Goal: Task Accomplishment & Management: Manage account settings

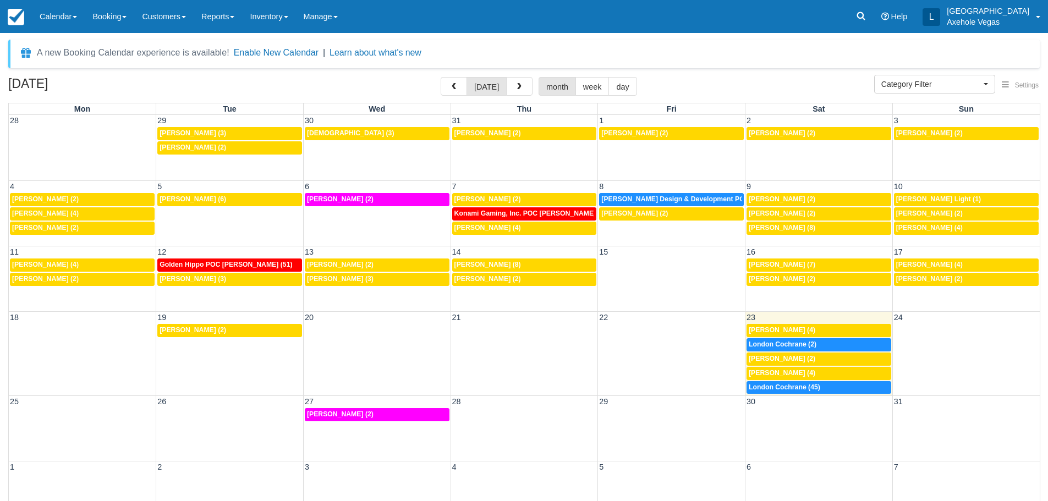
select select
drag, startPoint x: 0, startPoint y: 0, endPoint x: 889, endPoint y: 20, distance: 888.9
click at [866, 20] on icon at bounding box center [860, 15] width 11 height 11
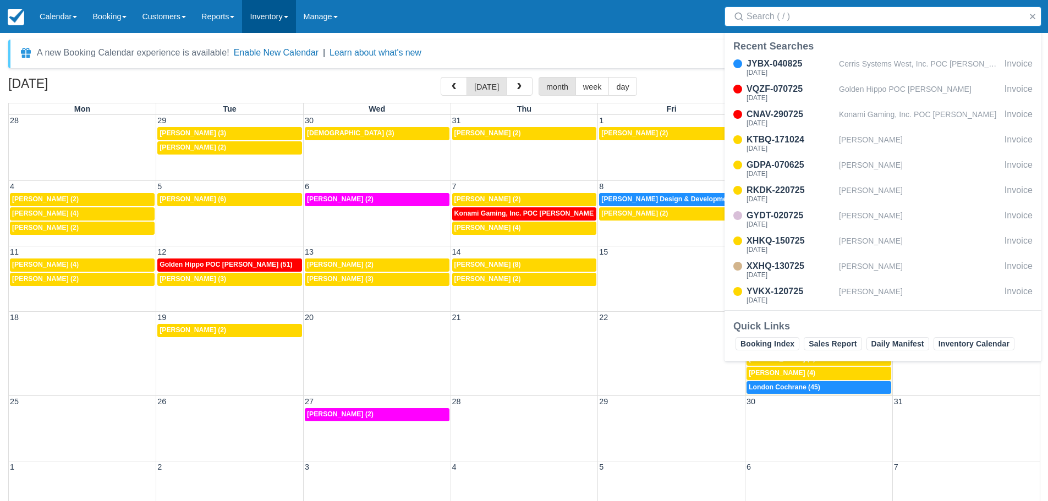
click at [278, 13] on link "Inventory" at bounding box center [268, 16] width 53 height 33
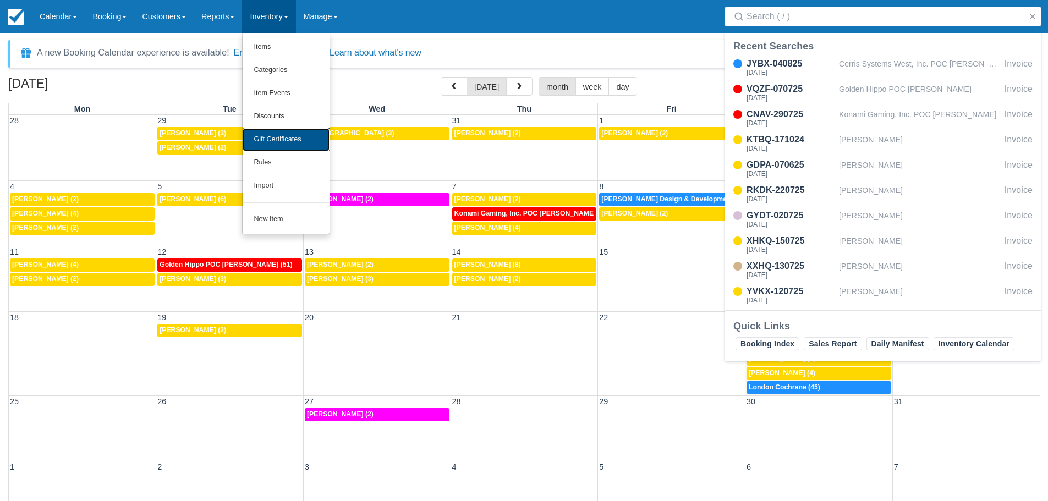
click at [294, 133] on link "Gift Certificates" at bounding box center [286, 139] width 87 height 23
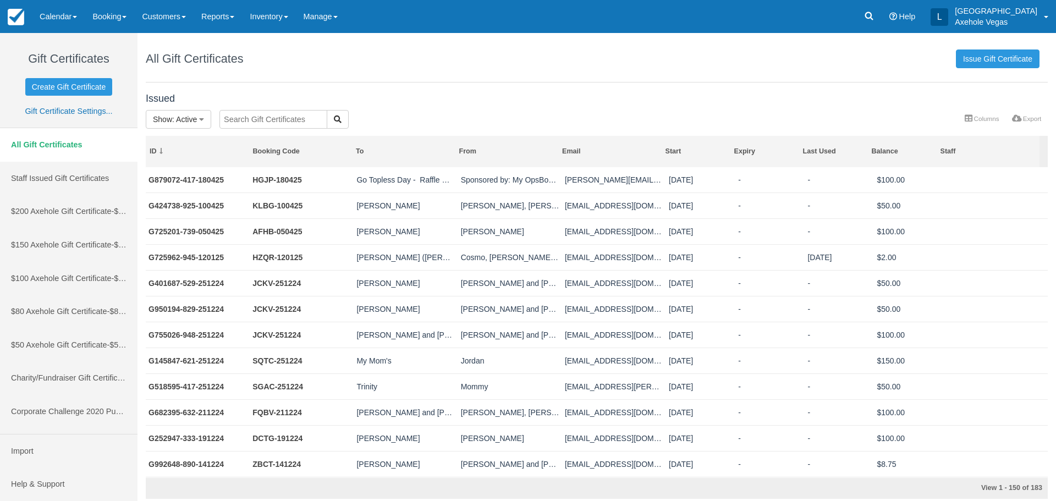
click at [265, 121] on input "text" at bounding box center [273, 119] width 108 height 19
type input "g894230-137-121224"
click at [342, 118] on div "Issued Show : Active All Active Depleted Expired Void g894230-137-121224 More C…" at bounding box center [596, 293] width 918 height 411
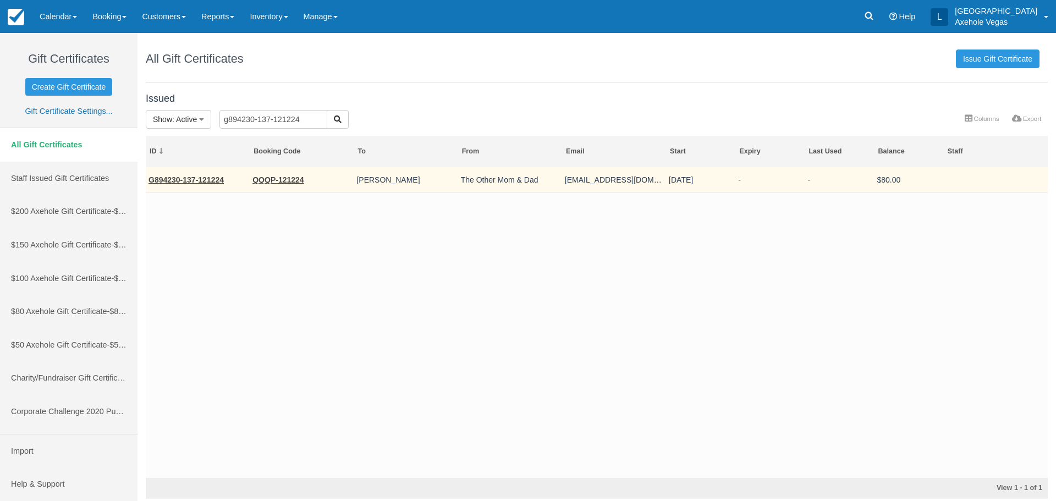
click at [533, 186] on td "The Other Mom & Dad" at bounding box center [510, 180] width 104 height 26
click at [286, 179] on link "QQQP-121224" at bounding box center [277, 179] width 51 height 9
click at [168, 179] on link "G894230-137-121224" at bounding box center [185, 179] width 75 height 9
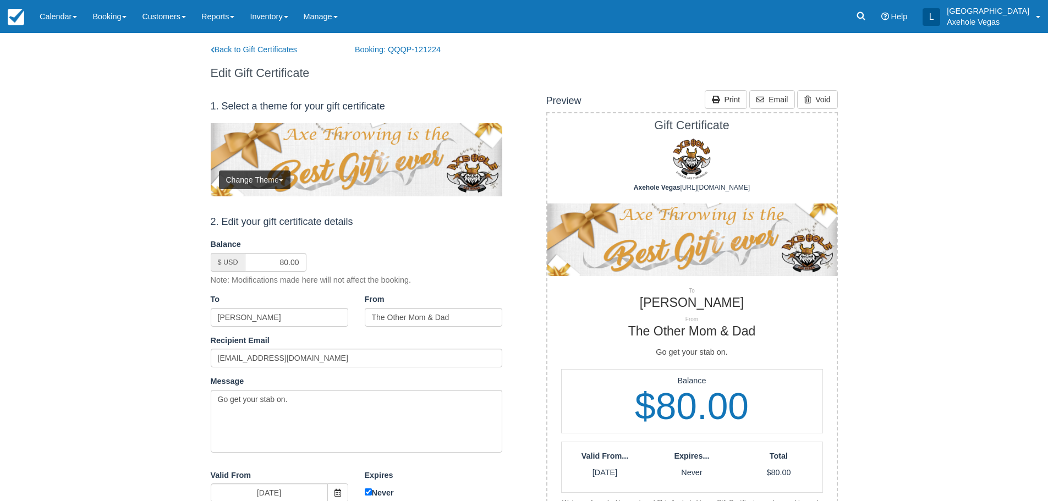
scroll to position [55, 0]
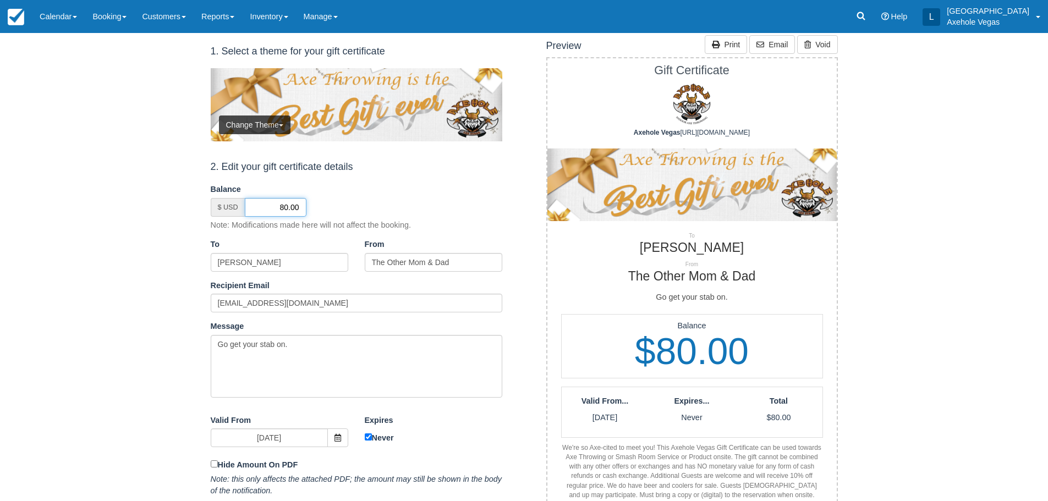
click at [283, 206] on input "80.00" at bounding box center [276, 207] width 62 height 19
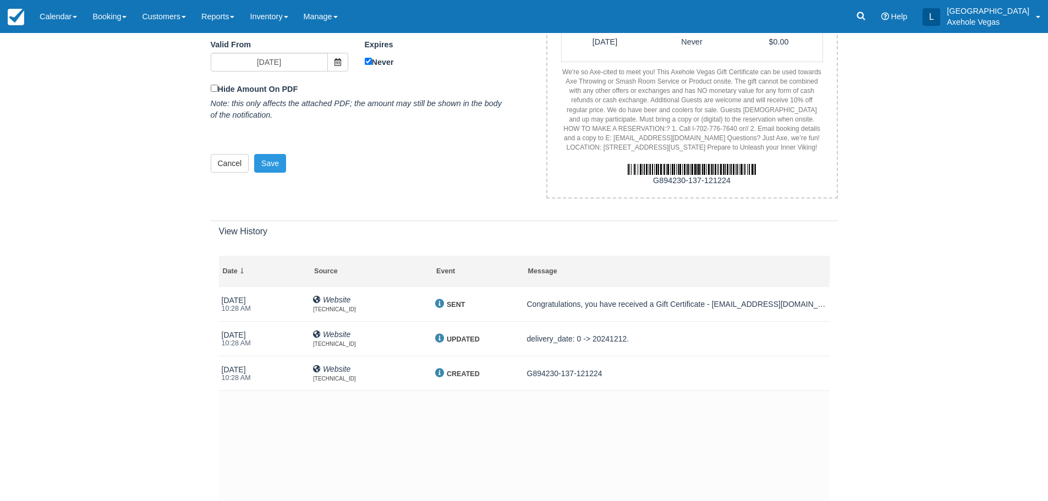
scroll to position [440, 0]
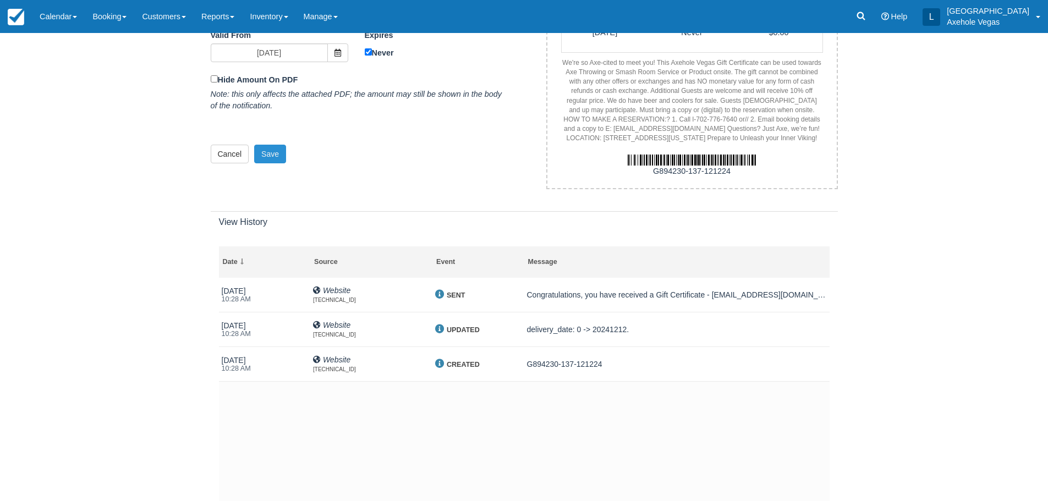
type input "0.00"
click at [282, 149] on button "Save" at bounding box center [270, 154] width 32 height 19
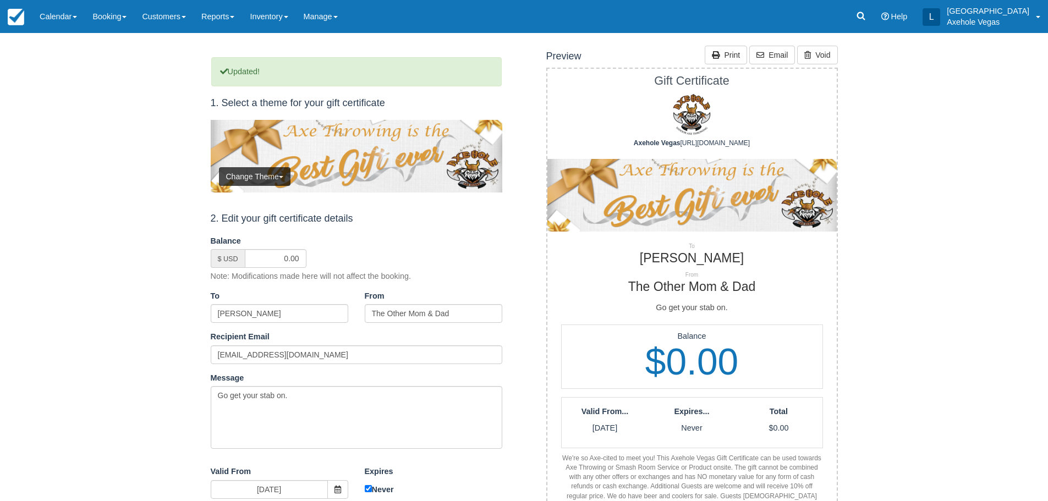
scroll to position [0, 0]
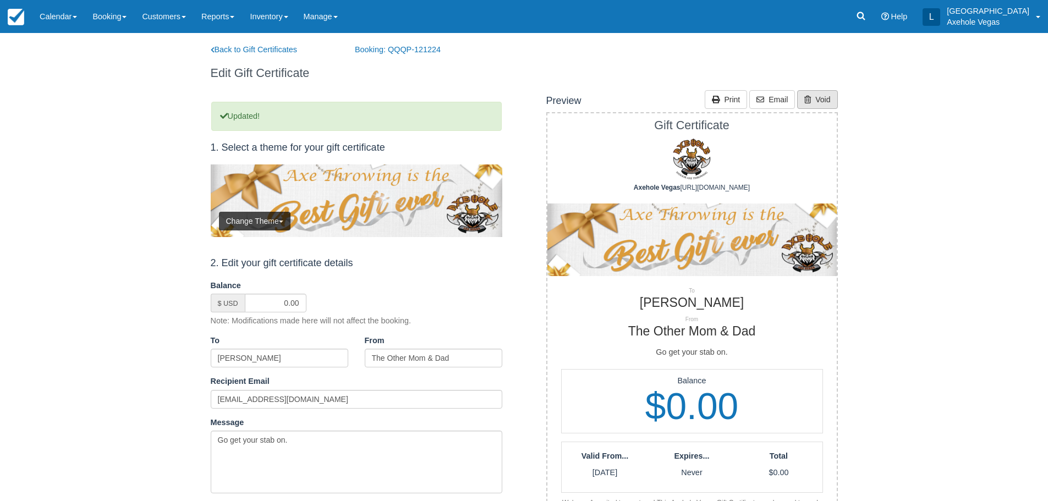
click at [824, 90] on link "Void" at bounding box center [817, 99] width 40 height 19
